Goal: Contribute content: Add original content to the website for others to see

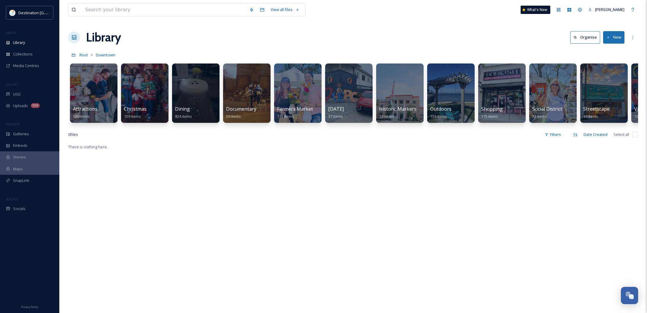
click at [465, 236] on div "There is nothing here." at bounding box center [353, 299] width 570 height 313
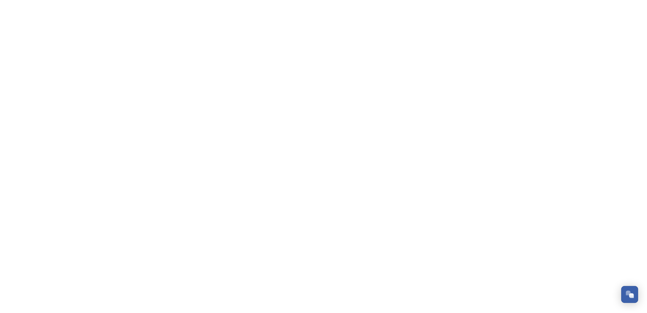
scroll to position [286, 0]
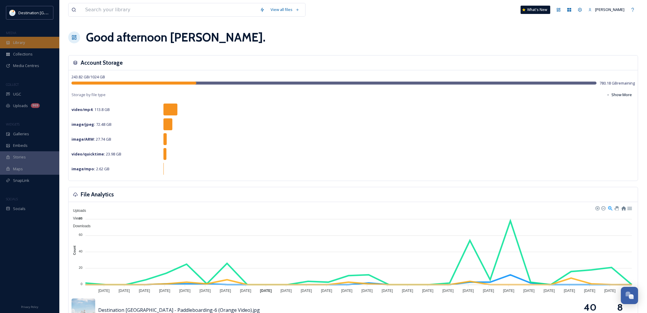
click at [22, 46] on div "Library" at bounding box center [29, 43] width 59 height 12
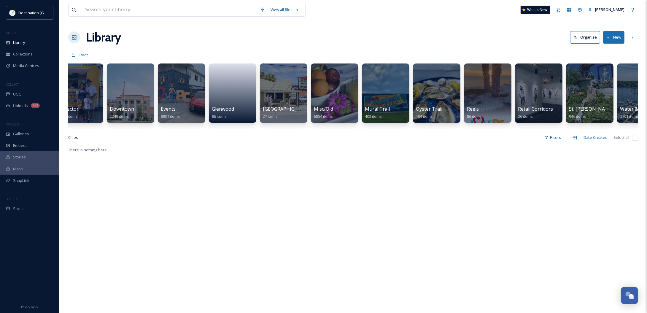
scroll to position [0, 278]
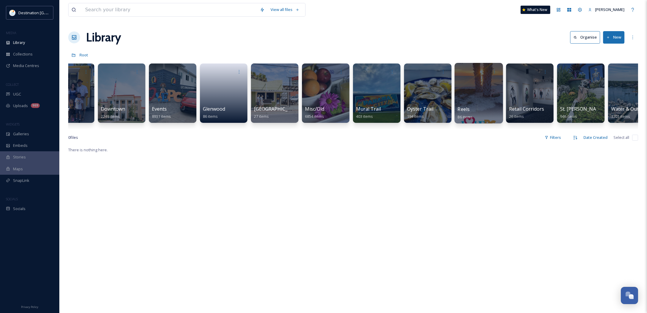
click at [484, 111] on div "Reels 86 items" at bounding box center [479, 113] width 42 height 15
click at [474, 107] on div "Reels 86 items" at bounding box center [479, 113] width 42 height 15
click at [464, 116] on span "86 items" at bounding box center [465, 116] width 15 height 5
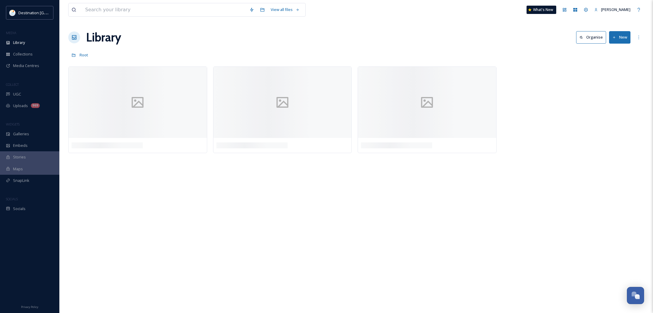
click at [624, 39] on button "New" at bounding box center [619, 37] width 21 height 12
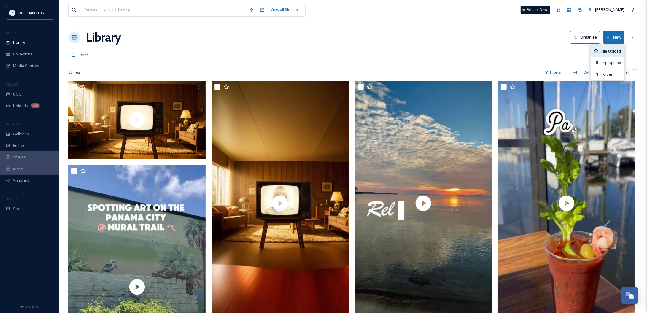
click at [605, 53] on span "File Upload" at bounding box center [611, 51] width 20 height 6
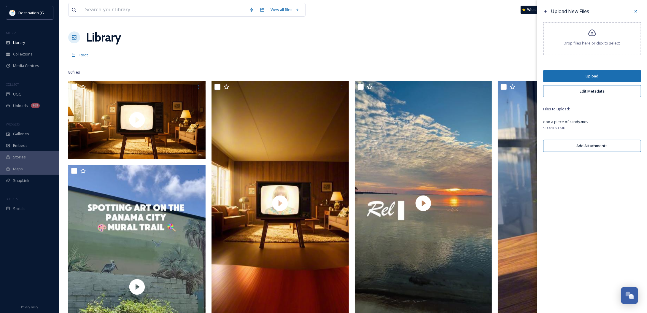
click at [589, 95] on button "Edit Metadata" at bounding box center [592, 91] width 98 height 12
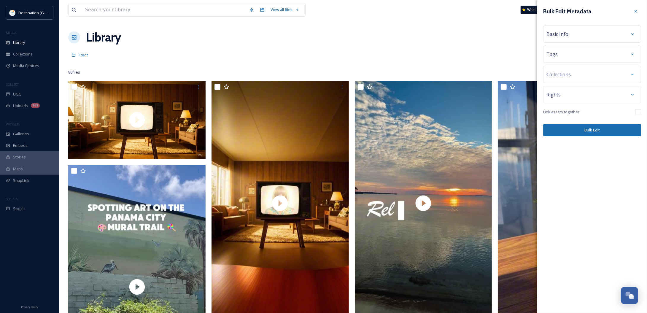
click at [568, 76] on span "Collections" at bounding box center [558, 74] width 24 height 7
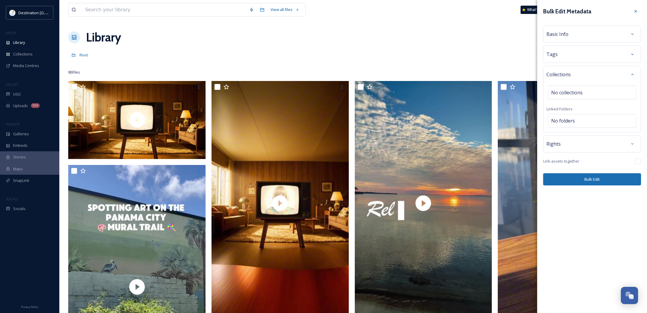
click at [581, 40] on div "Basic Info" at bounding box center [592, 34] width 98 height 17
click at [580, 36] on div "Basic Info" at bounding box center [591, 34] width 91 height 11
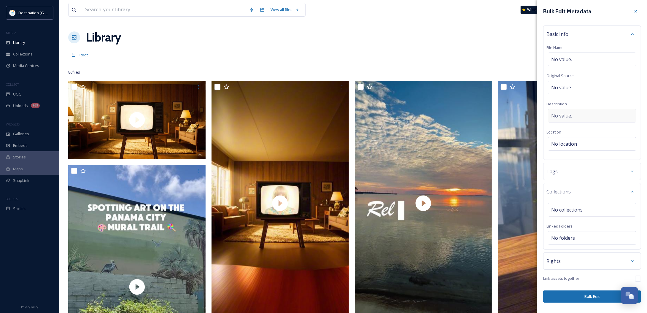
click at [572, 118] on span "No value." at bounding box center [561, 115] width 21 height 7
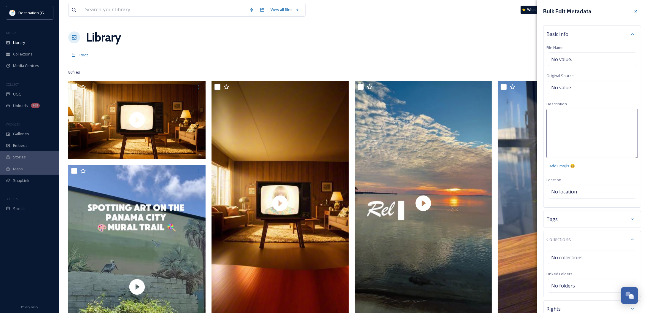
click at [573, 114] on textarea at bounding box center [591, 133] width 91 height 49
type textarea "Mural Trail highlight reel"
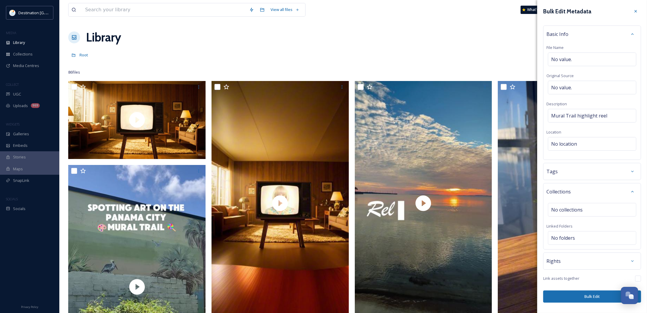
click at [609, 17] on div "Bulk Edit Metadata Basic Info File Name No value. Original Source No value. Des…" at bounding box center [592, 154] width 110 height 309
click at [561, 299] on button "Bulk Edit" at bounding box center [592, 296] width 98 height 12
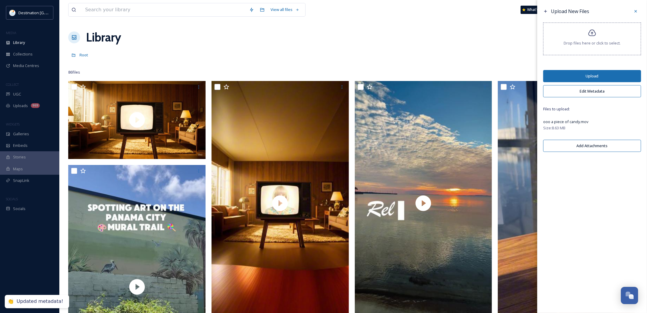
click at [603, 77] on button "Upload" at bounding box center [592, 76] width 98 height 12
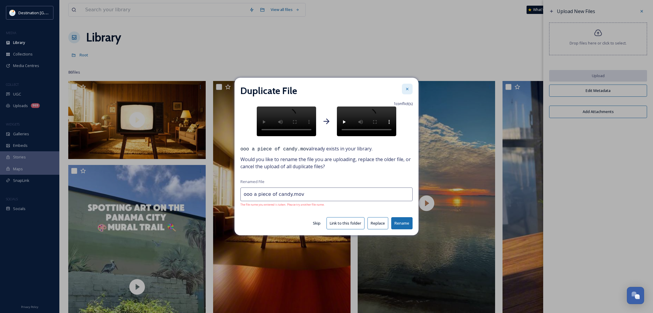
click at [407, 88] on icon at bounding box center [407, 89] width 2 height 2
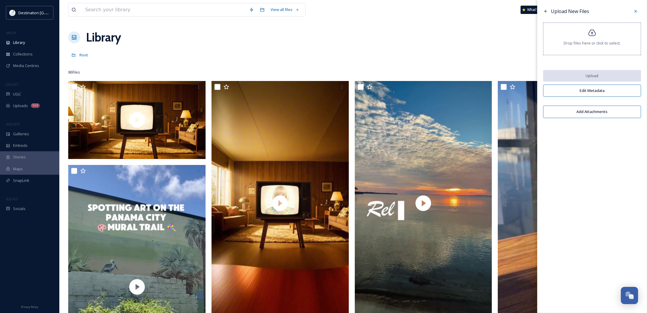
click at [310, 1] on div "View all files What's New Patti" at bounding box center [353, 10] width 570 height 20
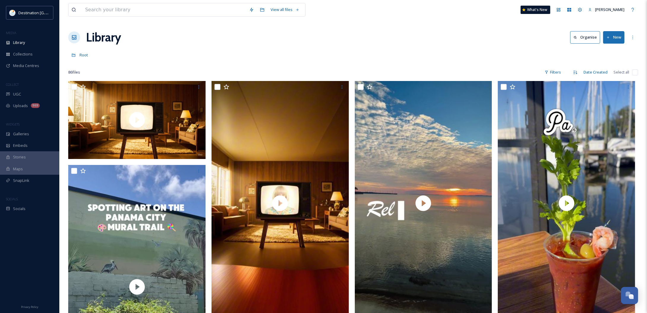
click at [614, 38] on button "New" at bounding box center [613, 37] width 21 height 12
click at [612, 53] on span "File Upload" at bounding box center [611, 51] width 20 height 6
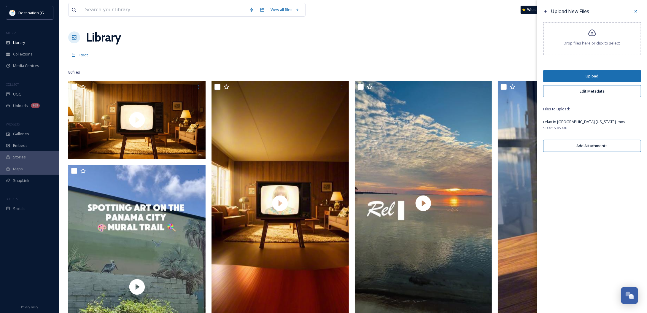
click at [587, 74] on button "Upload" at bounding box center [592, 76] width 98 height 12
